Goal: Navigation & Orientation: Find specific page/section

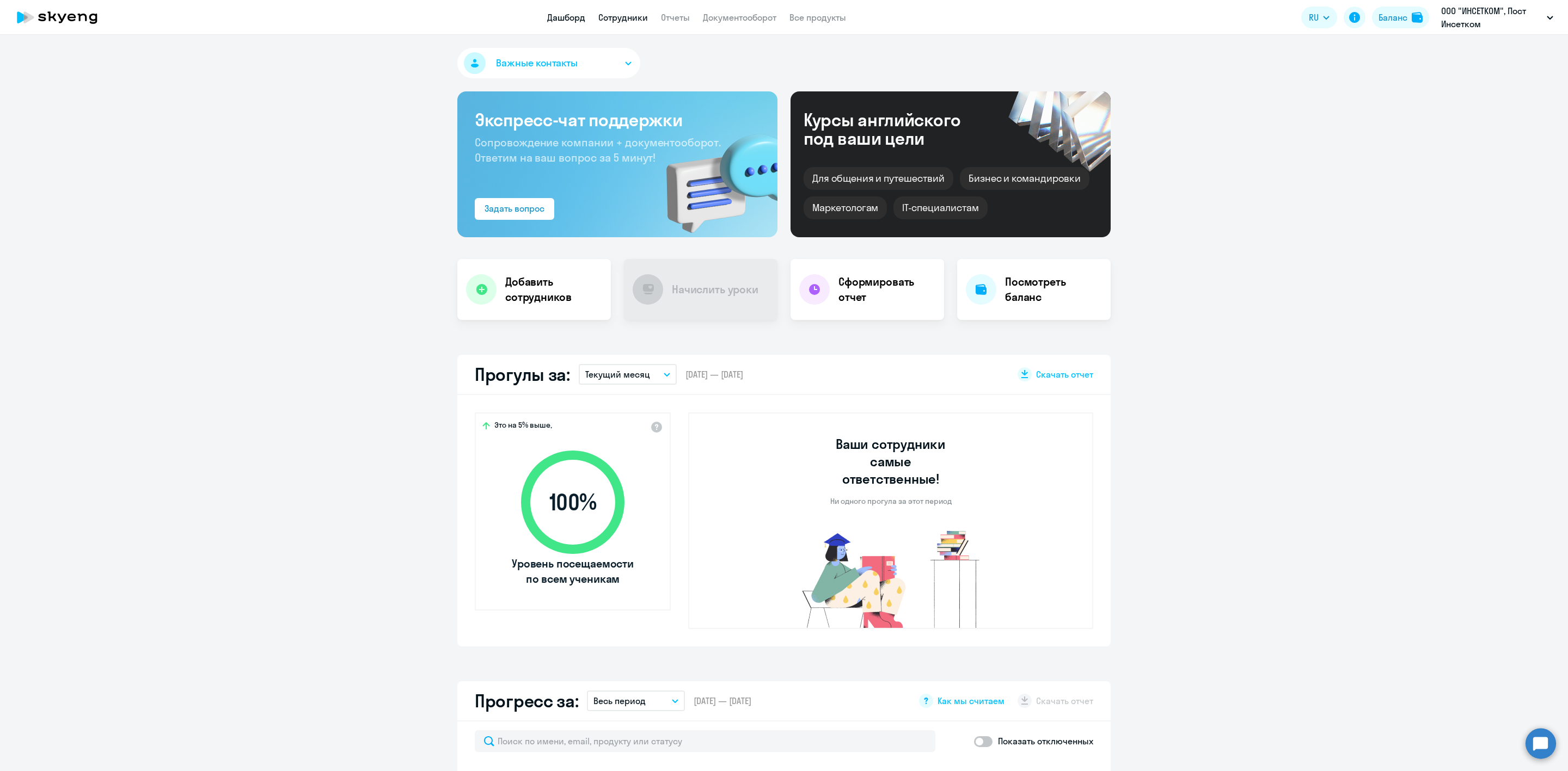
click at [618, 15] on link "Сотрудники" at bounding box center [623, 18] width 49 height 11
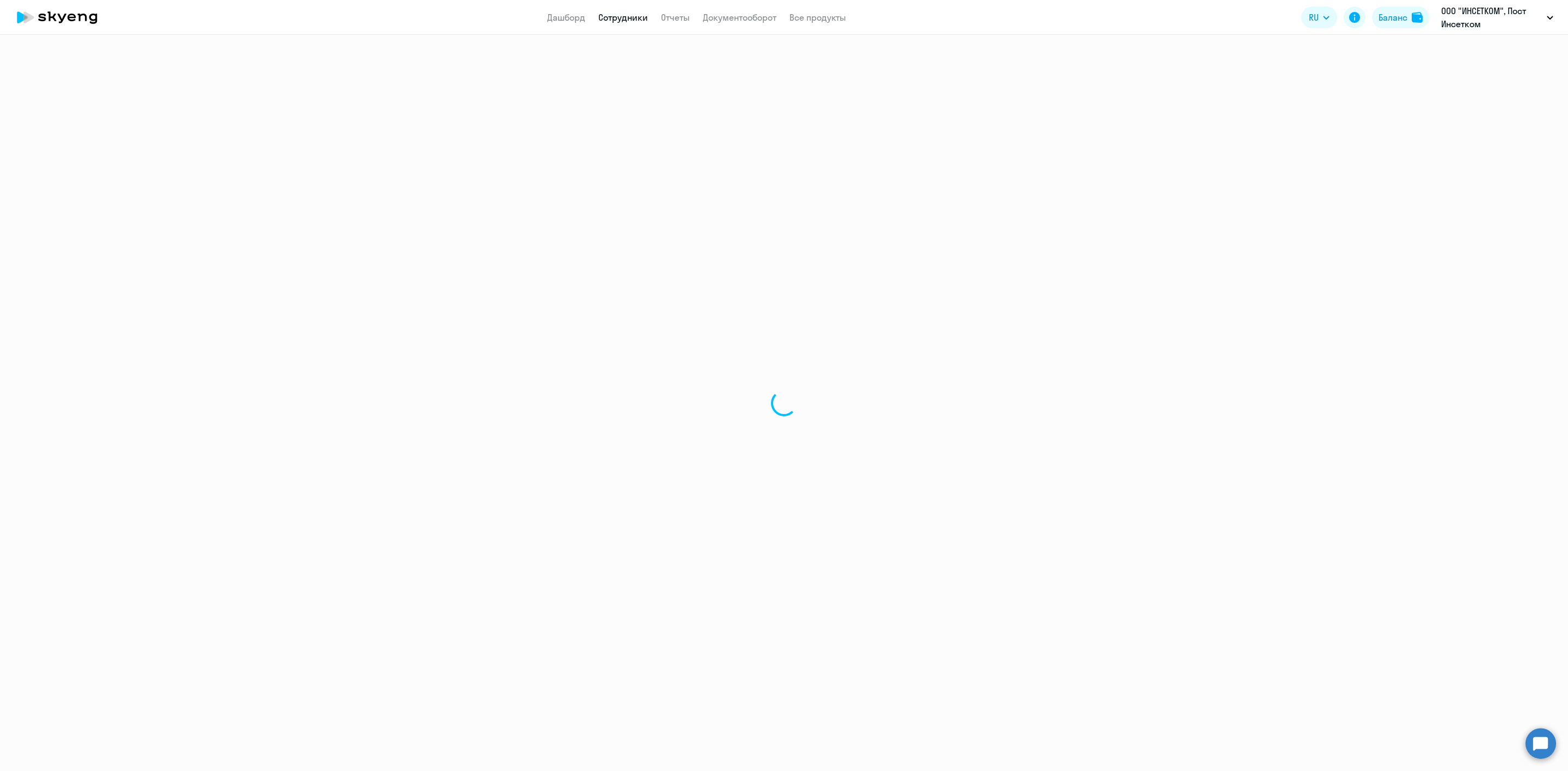
select select "30"
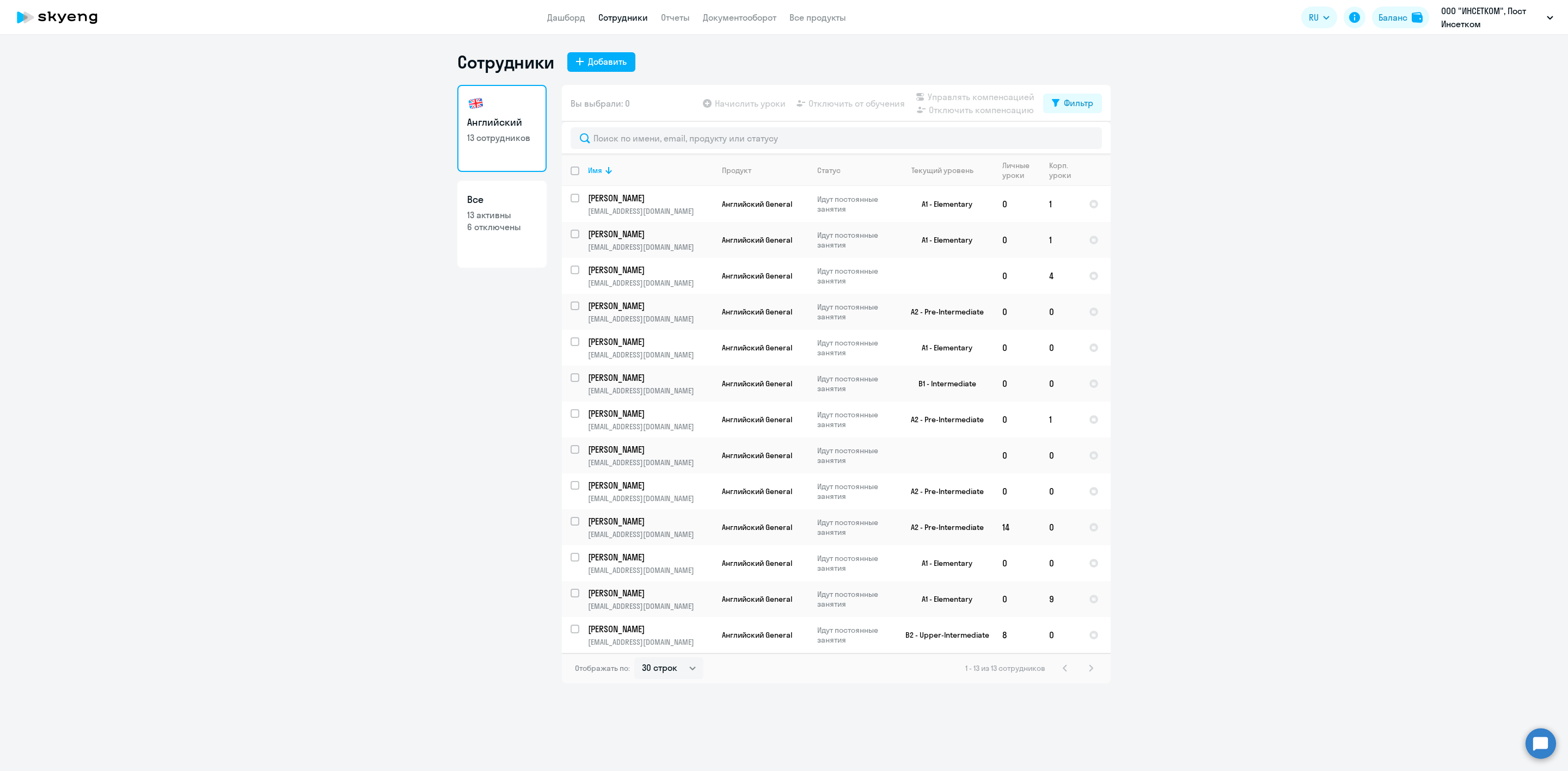
click at [552, 7] on app-header "Дашборд Сотрудники Отчеты Документооборот Все продукты Дашборд Сотрудники Отчет…" at bounding box center [784, 17] width 1568 height 35
click at [557, 13] on link "Дашборд" at bounding box center [566, 18] width 38 height 11
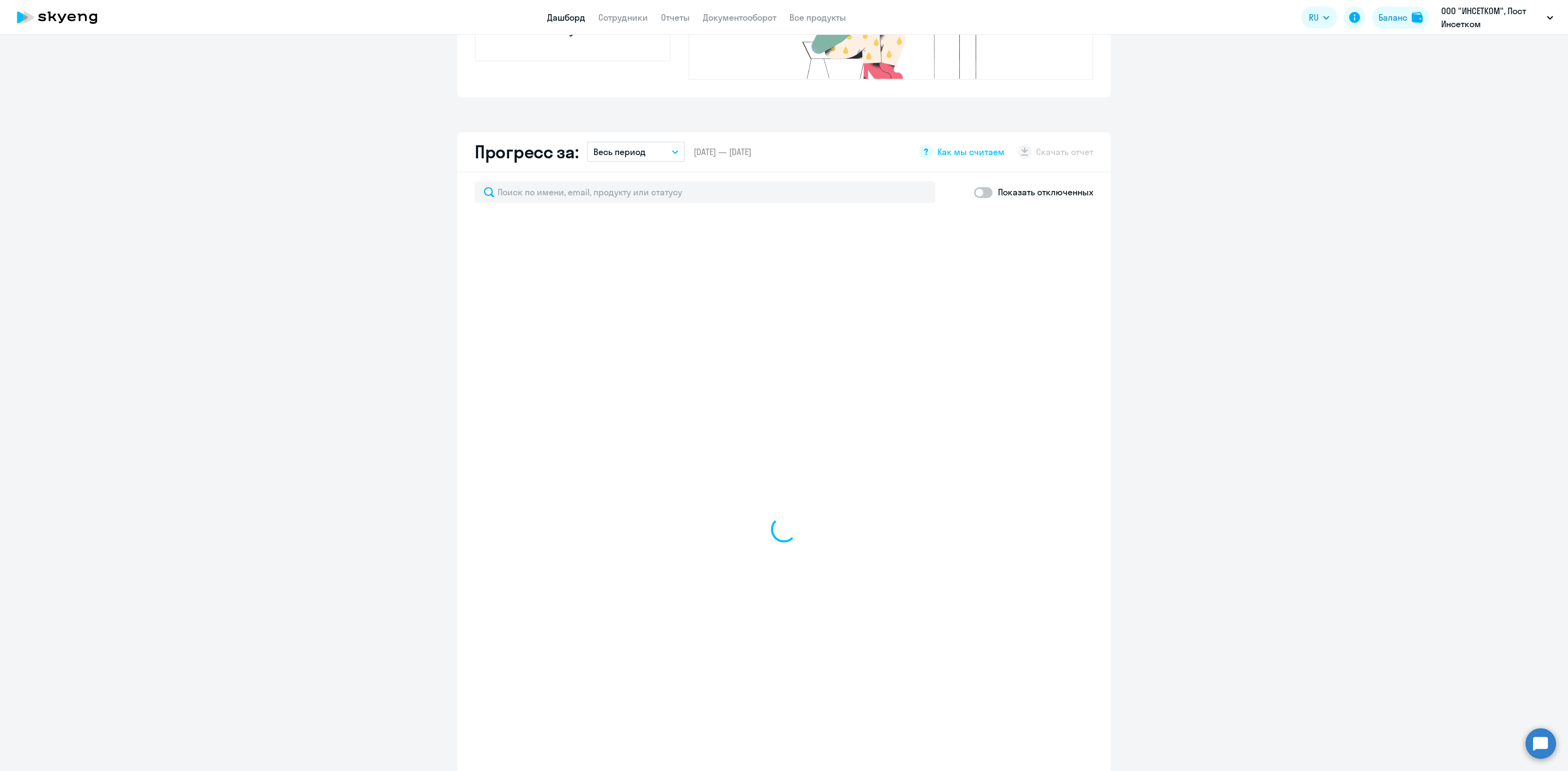
scroll to position [571, 0]
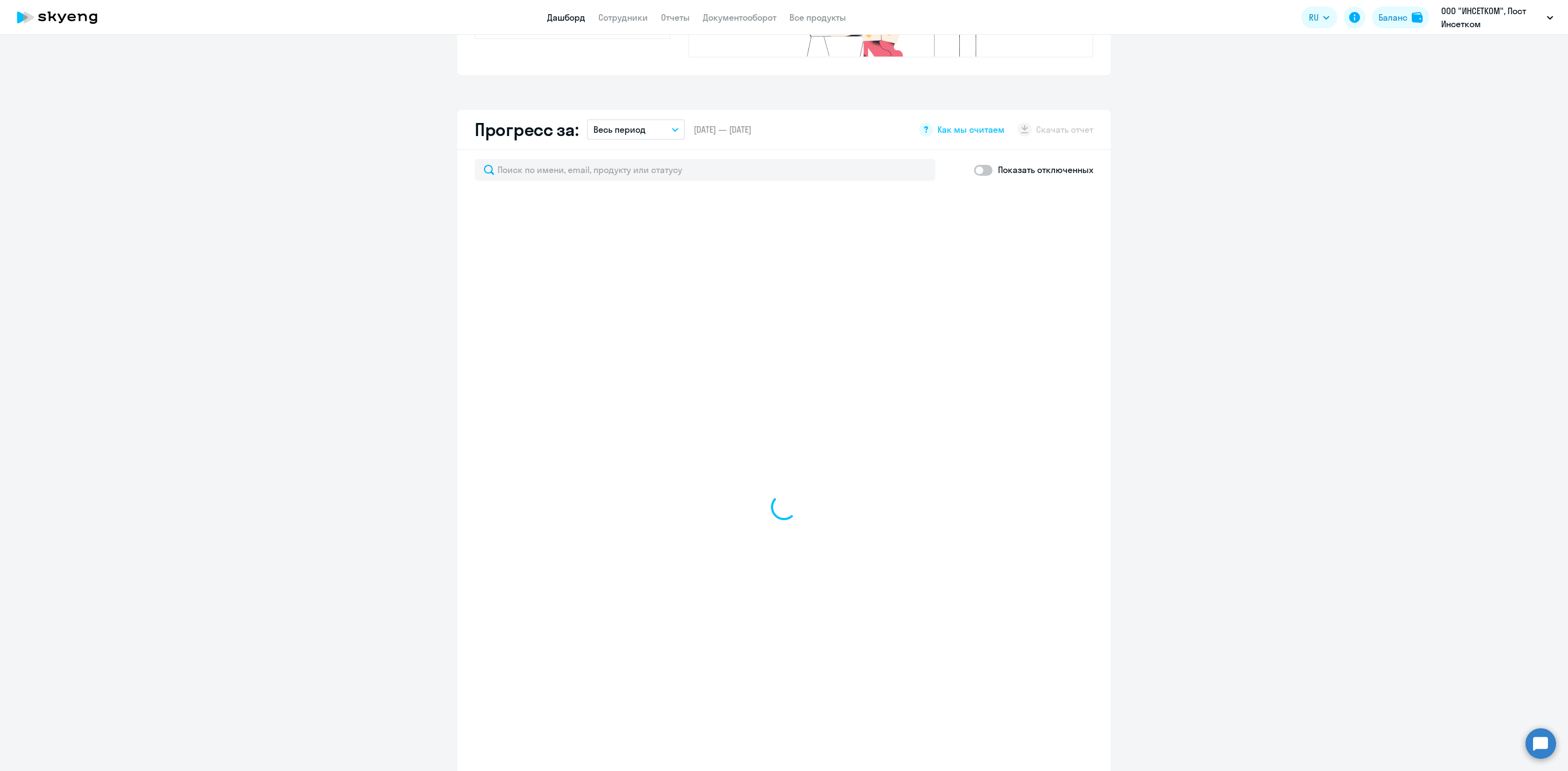
select select "30"
